Goal: Task Accomplishment & Management: Use online tool/utility

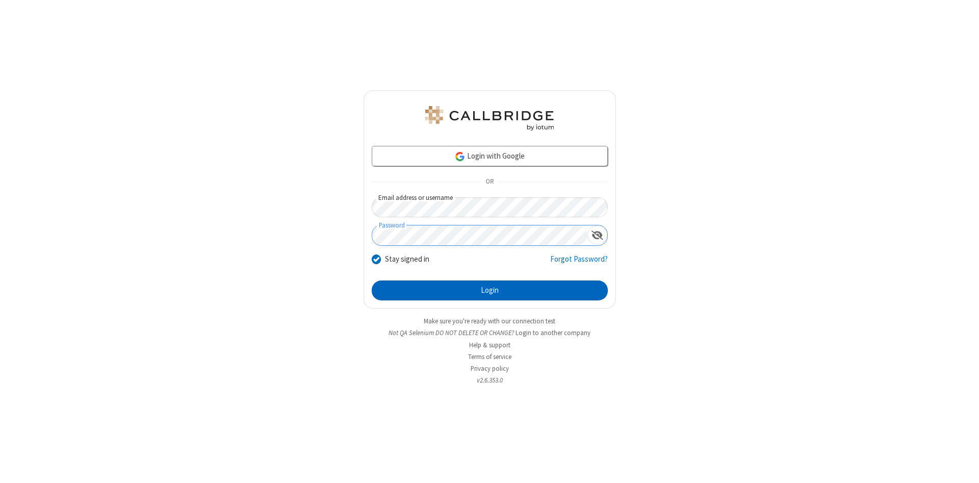
click at [490, 291] on button "Login" at bounding box center [490, 290] width 236 height 20
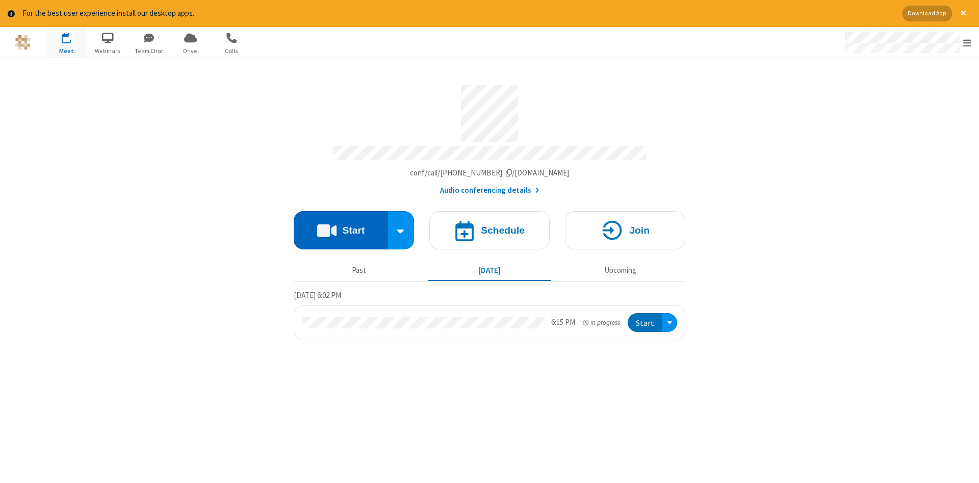
click at [341, 226] on button "Start" at bounding box center [341, 230] width 94 height 38
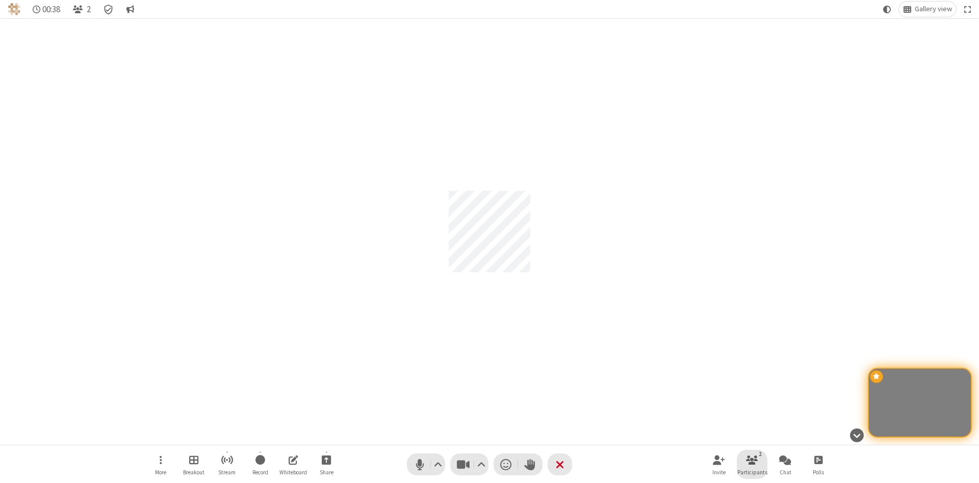
click at [752, 472] on span "Participants" at bounding box center [752, 472] width 30 height 6
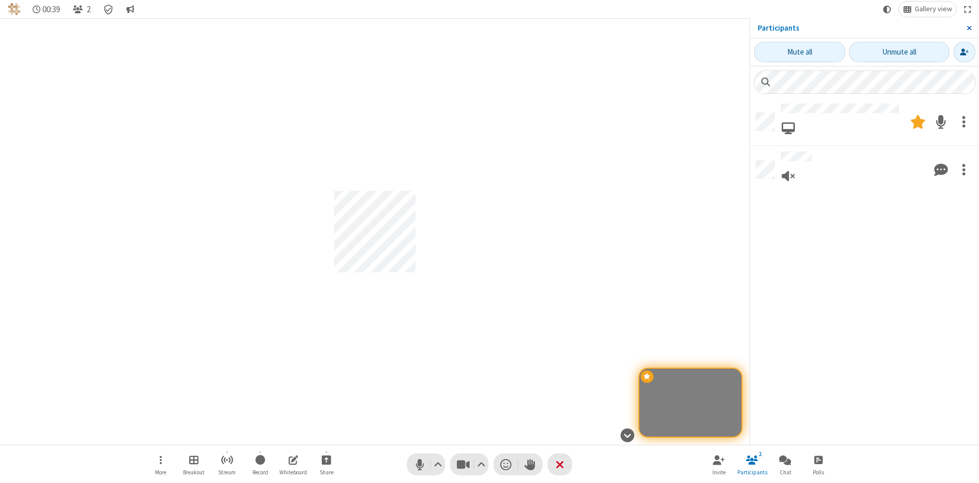
click at [969, 28] on span "Close sidebar" at bounding box center [969, 28] width 5 height 8
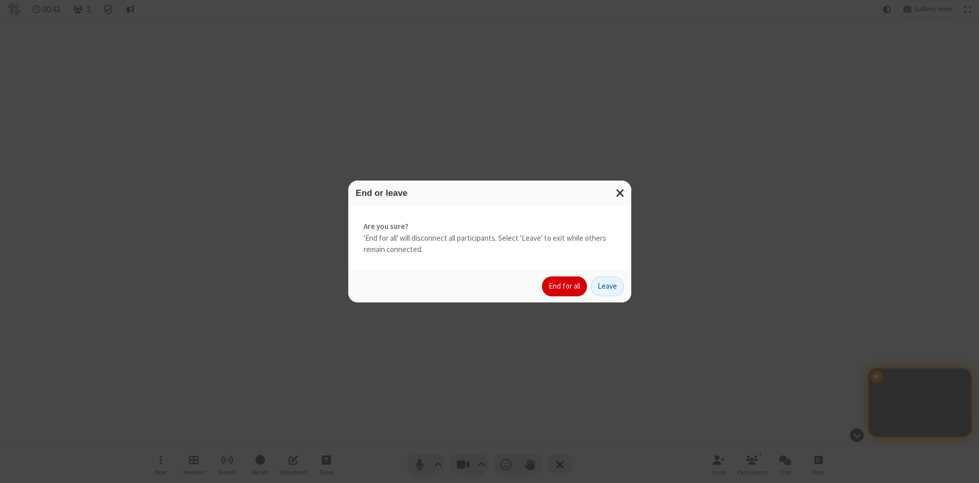
click at [565, 286] on button "End for all" at bounding box center [564, 286] width 45 height 20
